Goal: Task Accomplishment & Management: Use online tool/utility

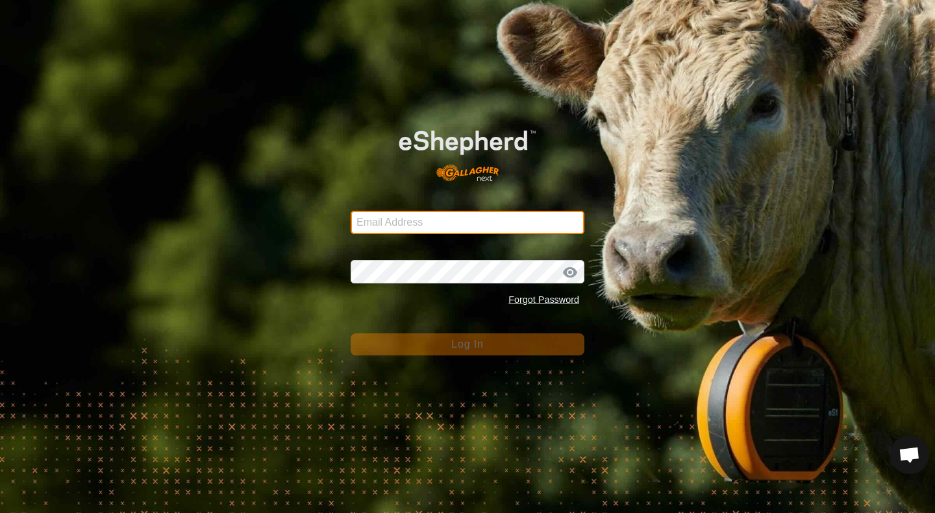
click at [458, 225] on input "Email Address" at bounding box center [467, 222] width 234 height 23
type input "[EMAIL_ADDRESS][DOMAIN_NAME]"
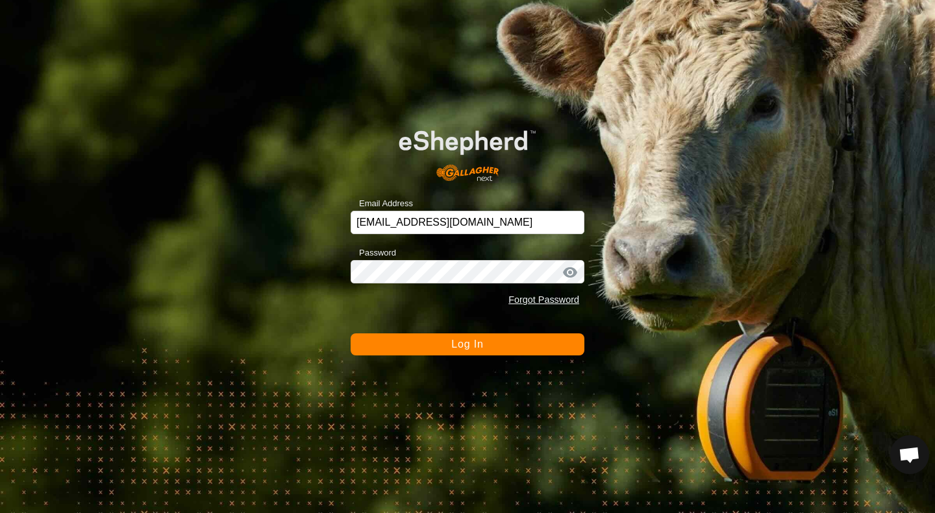
click at [437, 341] on button "Log In" at bounding box center [467, 345] width 234 height 22
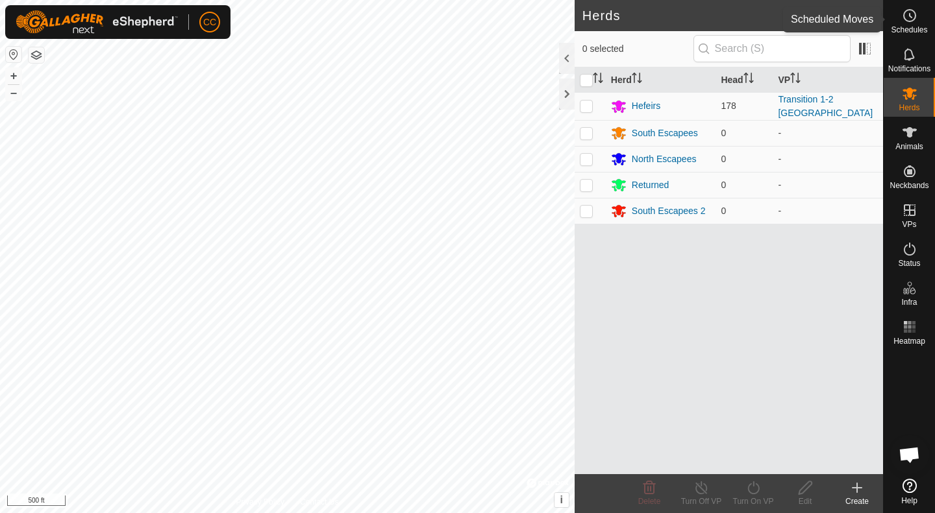
click at [910, 27] on span "Schedules" at bounding box center [908, 30] width 36 height 8
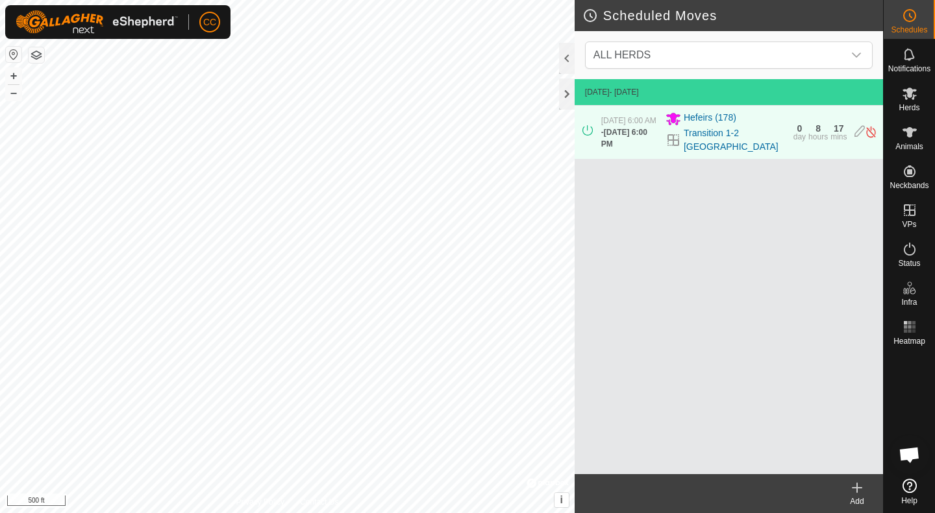
click at [857, 489] on icon at bounding box center [857, 487] width 0 height 9
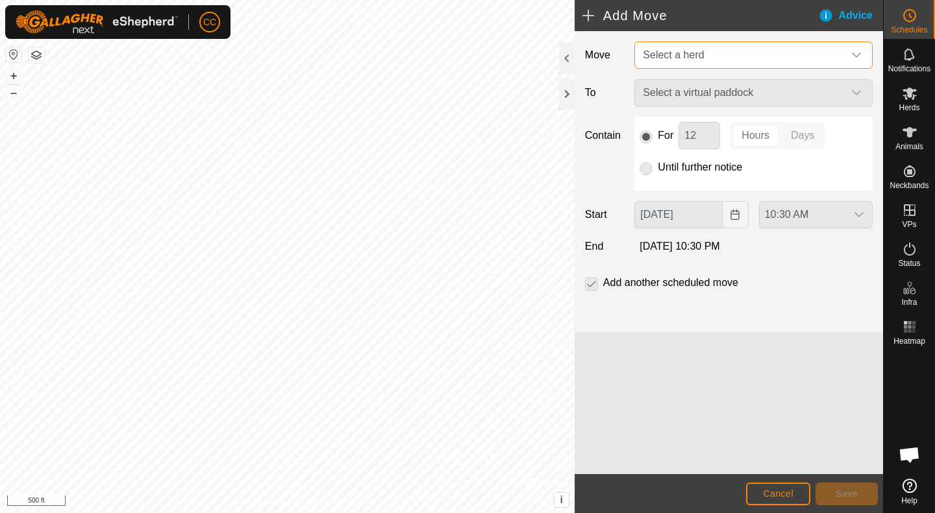
click at [745, 47] on span "Select a herd" at bounding box center [740, 55] width 206 height 26
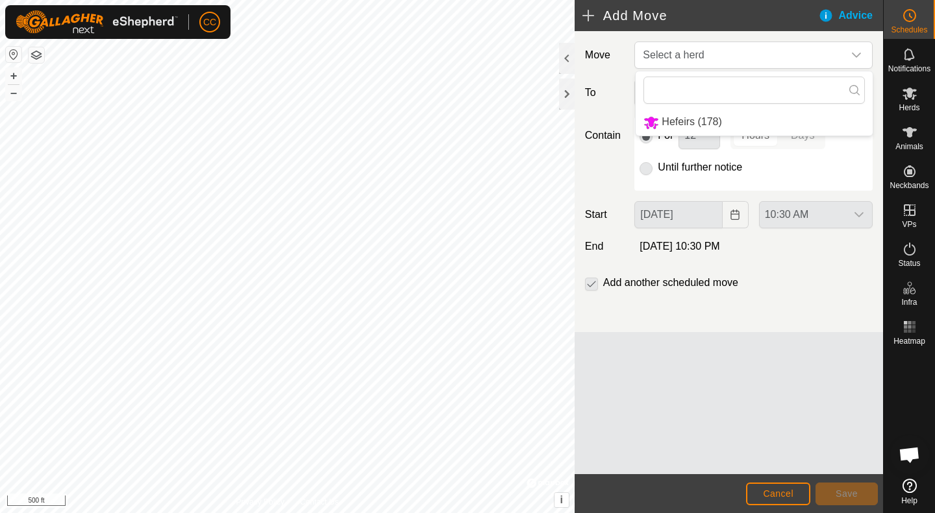
click at [710, 117] on li "Hefeirs (178)" at bounding box center [753, 122] width 237 height 27
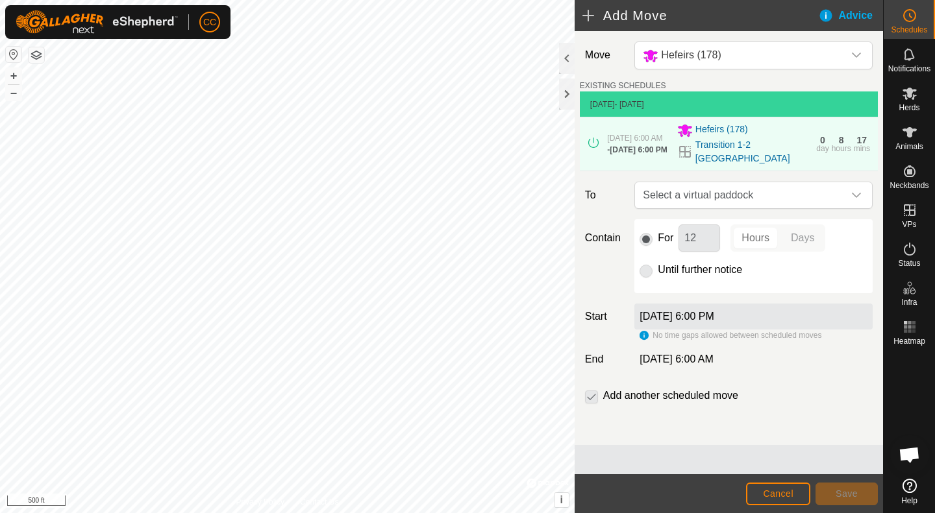
click at [852, 201] on icon "dropdown trigger" at bounding box center [856, 195] width 10 height 10
